Goal: Use online tool/utility: Utilize a website feature to perform a specific function

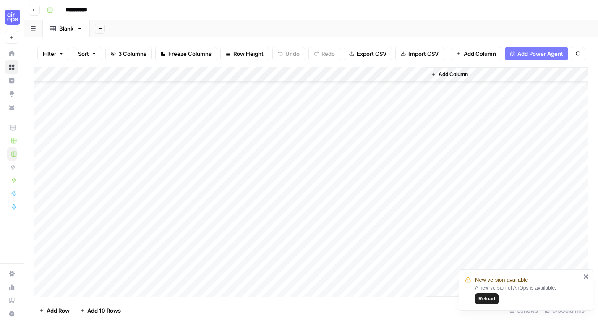
scroll to position [244, 0]
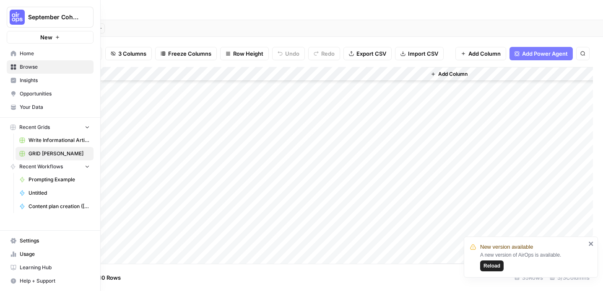
click at [35, 52] on span "Home" at bounding box center [55, 54] width 70 height 8
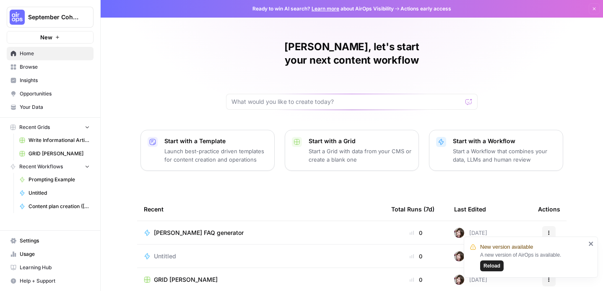
click at [64, 269] on span "Learning Hub" at bounding box center [55, 268] width 70 height 8
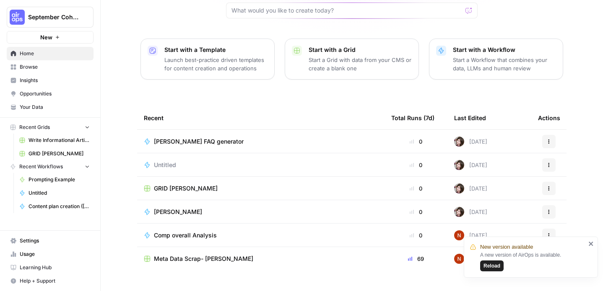
scroll to position [90, 0]
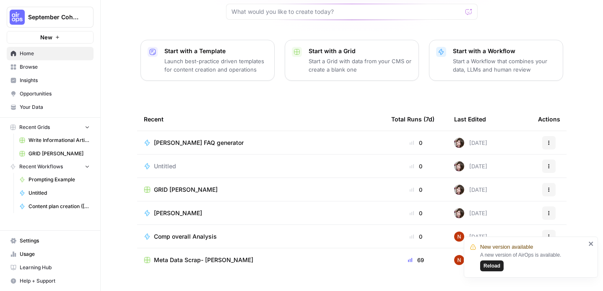
click at [293, 139] on div "[PERSON_NAME] FAQ generator" at bounding box center [261, 143] width 234 height 8
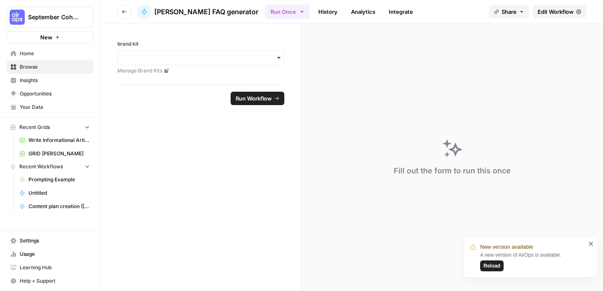
click at [236, 50] on div "button" at bounding box center [200, 57] width 167 height 15
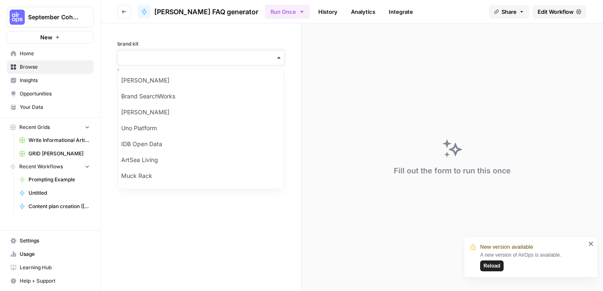
click at [242, 57] on input "brand kit" at bounding box center [201, 58] width 156 height 8
